Goal: Transaction & Acquisition: Download file/media

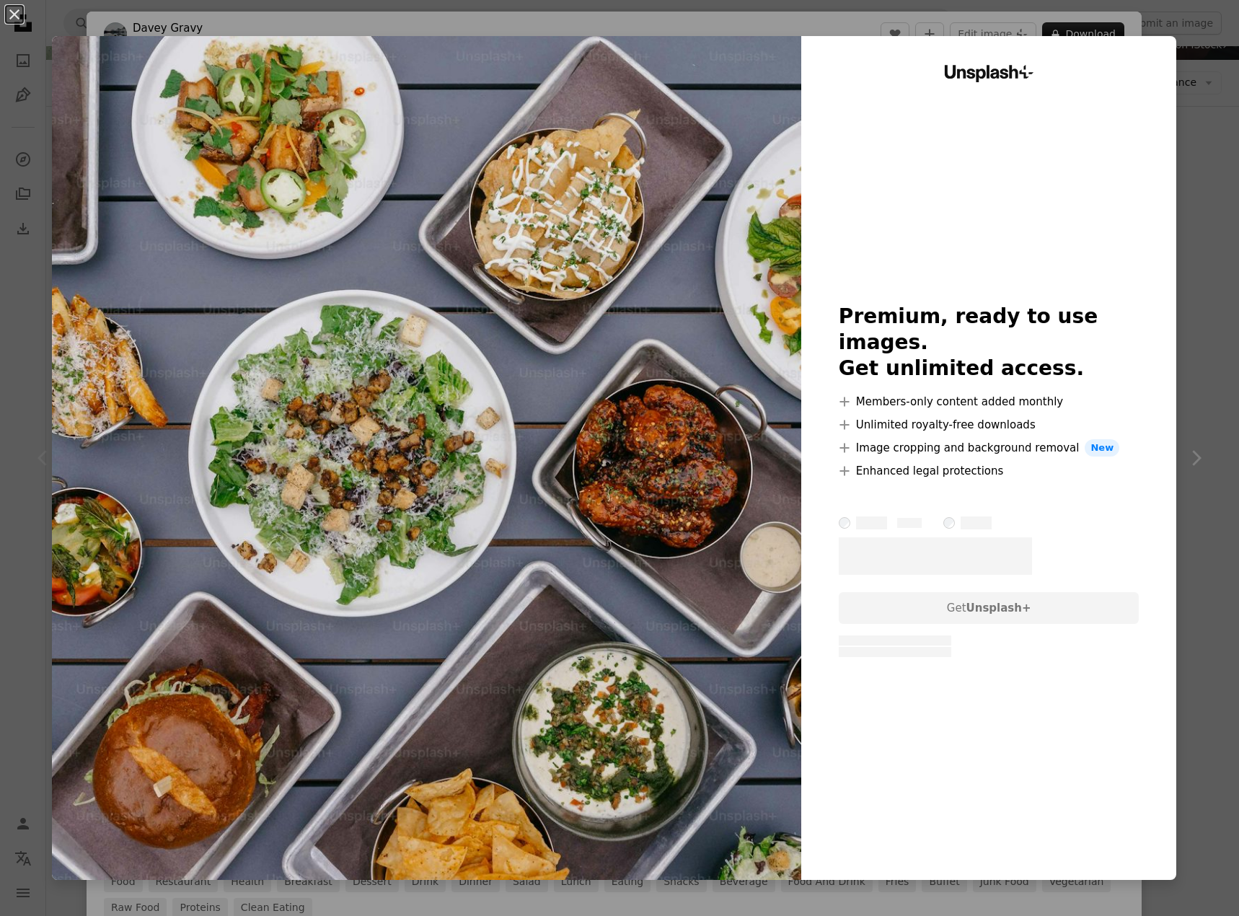
scroll to position [144, 0]
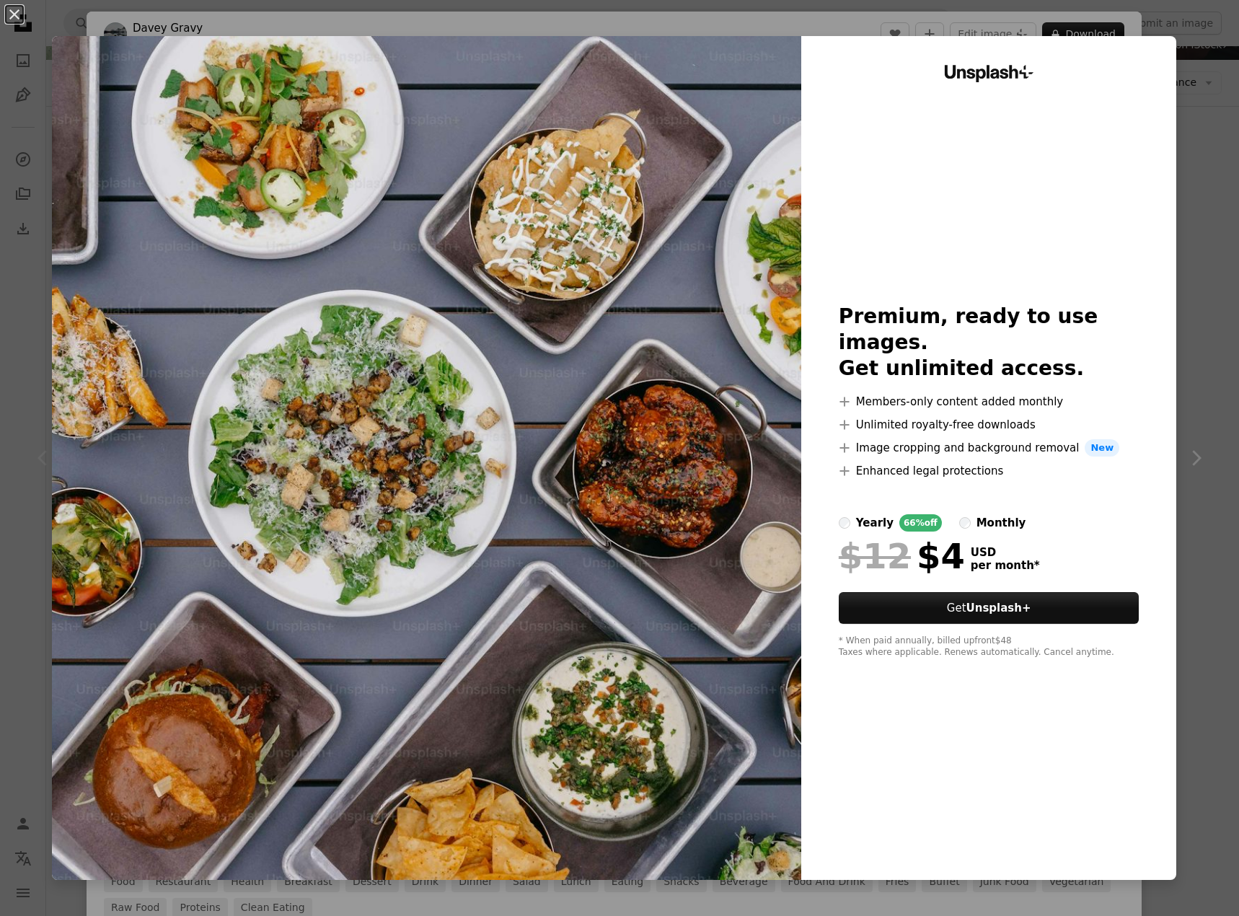
click at [689, 158] on img at bounding box center [426, 458] width 749 height 844
click at [657, 285] on img at bounding box center [426, 458] width 749 height 844
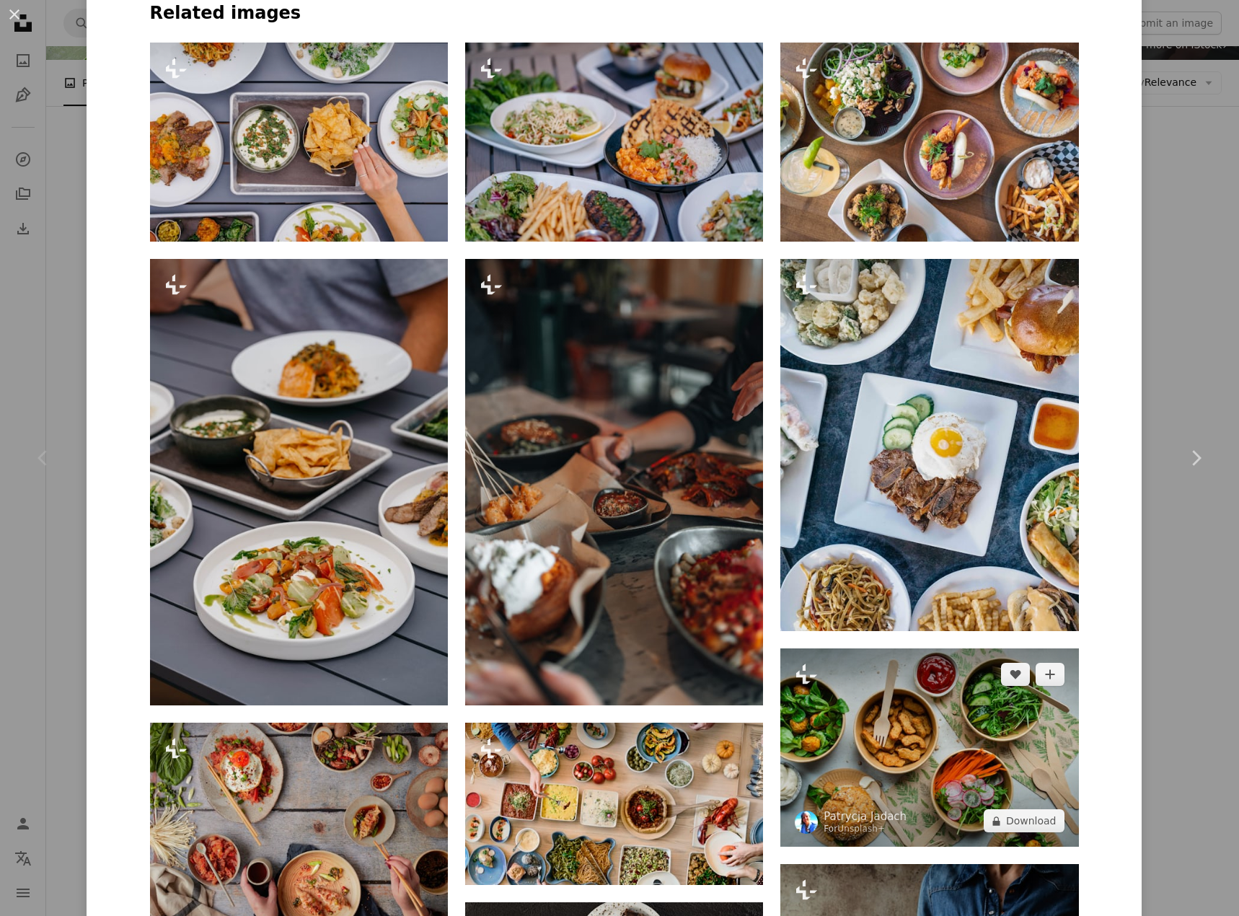
scroll to position [1370, 0]
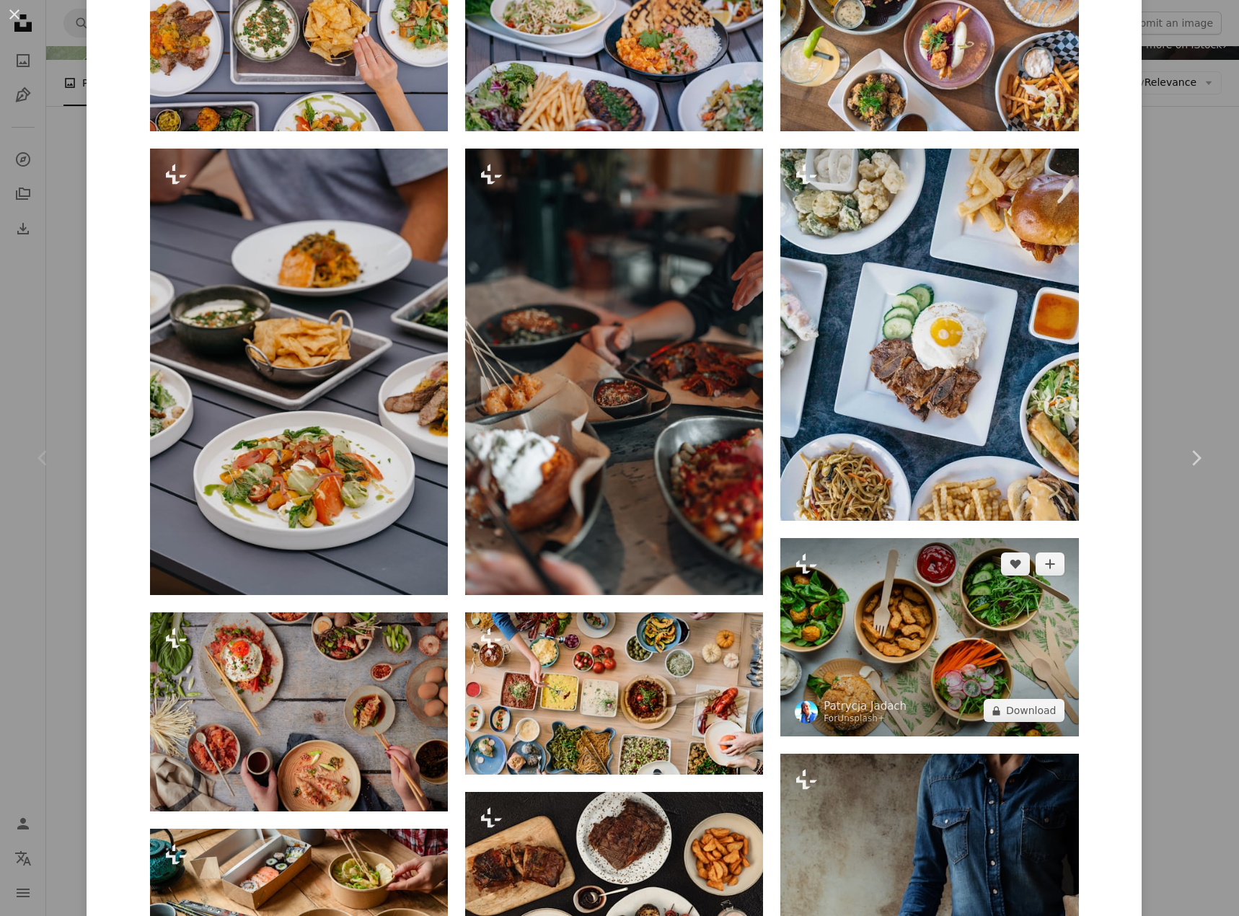
click at [945, 623] on img at bounding box center [929, 637] width 298 height 198
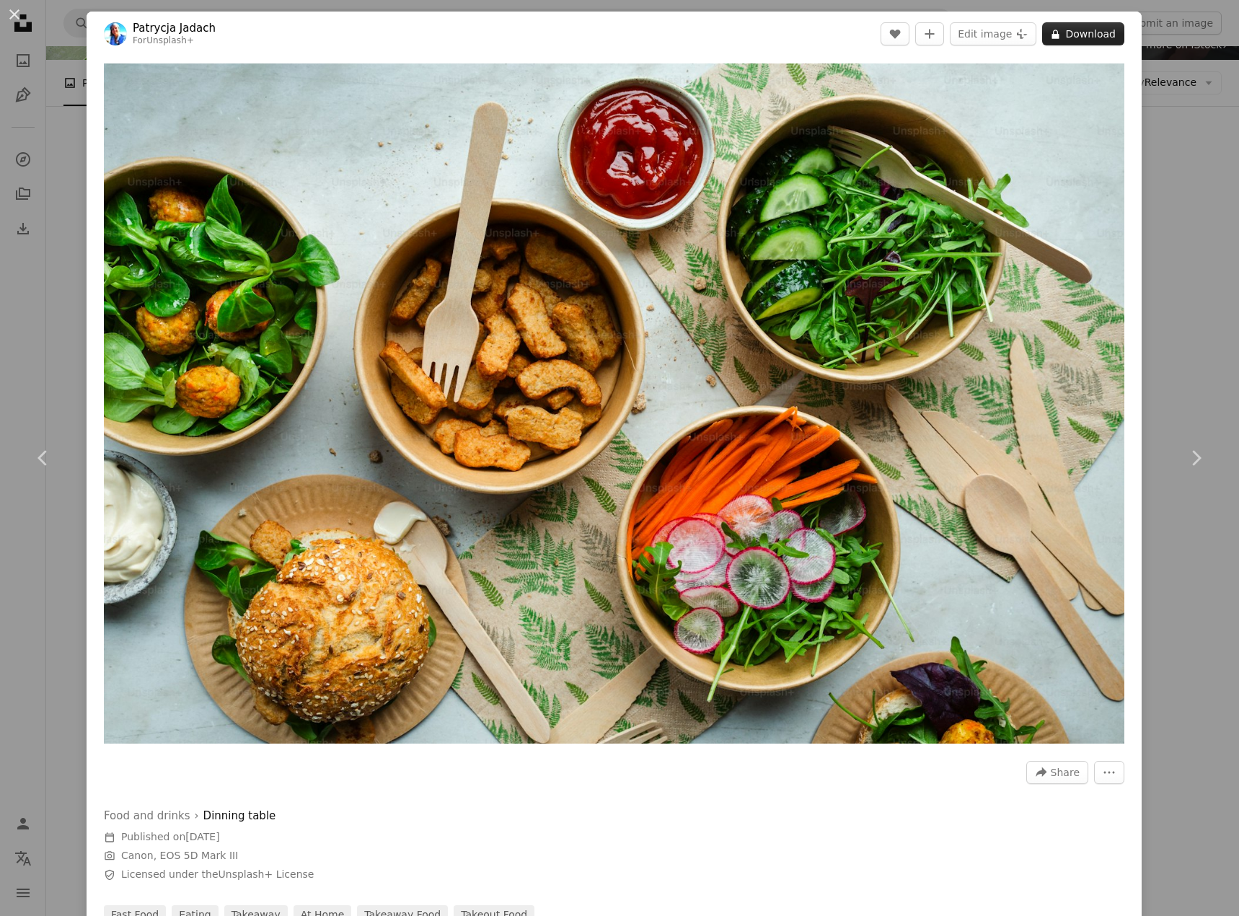
click at [1088, 39] on button "A lock Download" at bounding box center [1083, 33] width 82 height 23
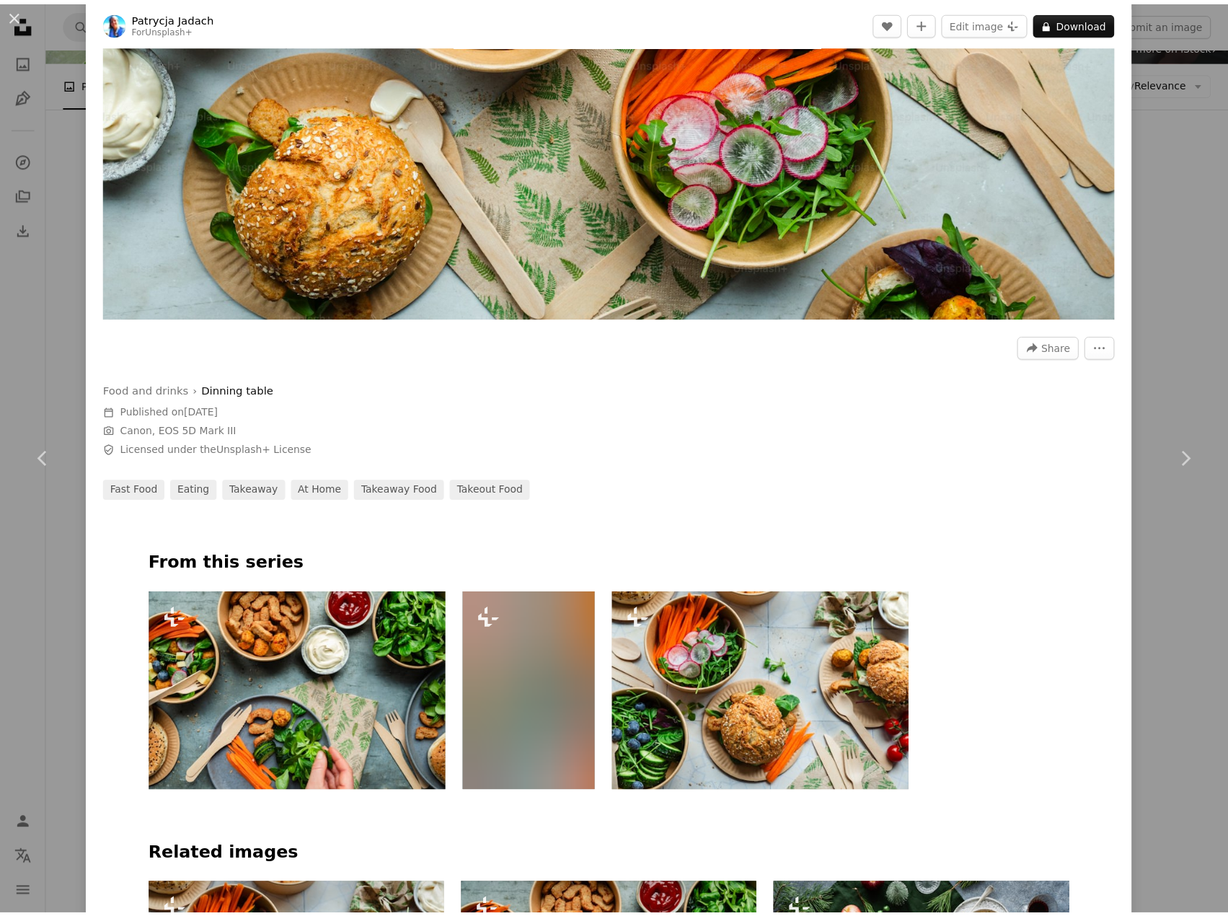
scroll to position [433, 0]
